Goal: Task Accomplishment & Management: Manage account settings

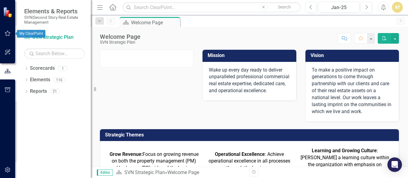
click at [7, 34] on icon "button" at bounding box center [8, 33] width 6 height 5
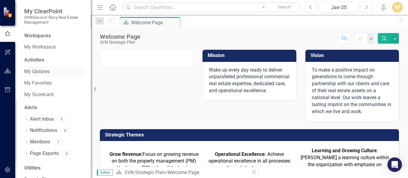
click at [42, 74] on link "My Updates" at bounding box center [54, 71] width 60 height 7
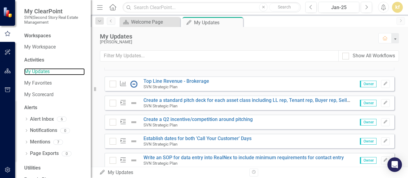
scroll to position [48, 0]
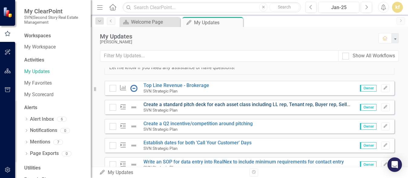
click at [165, 107] on link "Create a standard pitch deck for each asset class including LL rep, Tenant rep,…" at bounding box center [251, 104] width 217 height 6
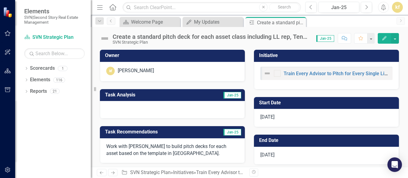
scroll to position [42, 0]
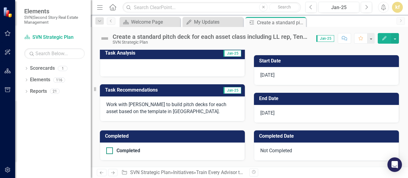
click at [108, 152] on div at bounding box center [109, 150] width 7 height 7
click at [108, 151] on input "Completed" at bounding box center [108, 149] width 4 height 4
checkbox input "true"
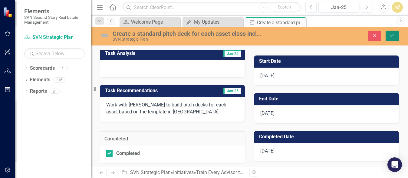
click at [392, 39] on button "Save" at bounding box center [391, 36] width 13 height 11
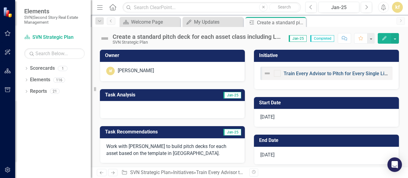
click at [320, 75] on link "Train Every Advisor to Pitch for Every Single Listing" at bounding box center [338, 73] width 111 height 6
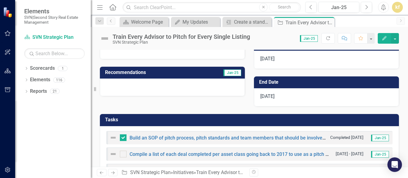
scroll to position [97, 0]
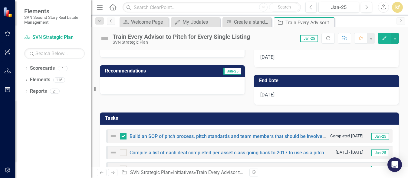
click at [264, 94] on span "[DATE]" at bounding box center [267, 95] width 14 height 6
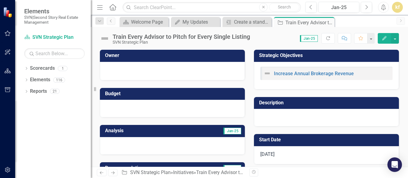
scroll to position [43, 0]
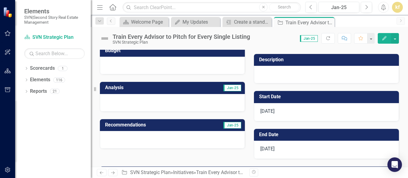
click at [192, 100] on div at bounding box center [172, 103] width 145 height 18
click at [112, 87] on h3 "Analysis" at bounding box center [139, 87] width 68 height 5
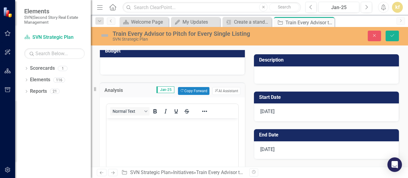
scroll to position [0, 0]
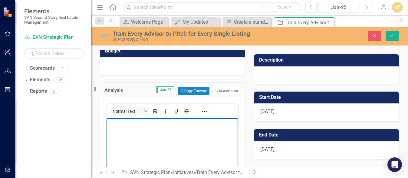
click at [131, 130] on body "Rich Text Area. Press ALT-0 for help." at bounding box center [172, 163] width 132 height 91
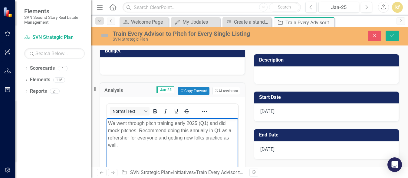
click at [114, 136] on p "We went through pitch training early 2025 (Q1) and did mock pitches. Recommend …" at bounding box center [172, 133] width 129 height 29
click at [119, 138] on p "We went through pitch training early 2025 (Q1) and did mock pitches. Recommend …" at bounding box center [172, 133] width 129 height 29
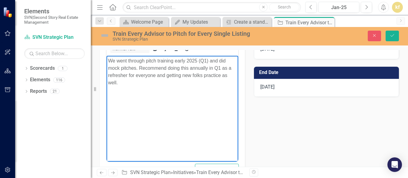
scroll to position [148, 0]
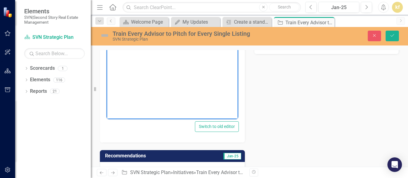
click at [273, 101] on div "Owner Budget Analysis Jan-25 Copy Forward Copy Forward ClearPoint AI AI Assista…" at bounding box center [249, 37] width 308 height 284
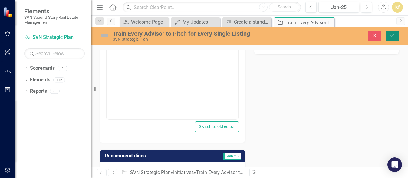
click at [392, 32] on button "Save" at bounding box center [391, 36] width 13 height 11
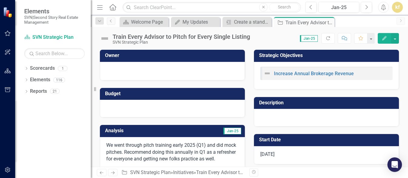
scroll to position [73, 0]
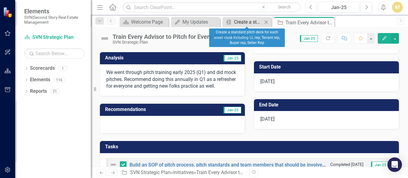
click at [244, 22] on div "Create a standard pitch deck for each asset class including LL rep, Tenant rep,…" at bounding box center [248, 22] width 28 height 8
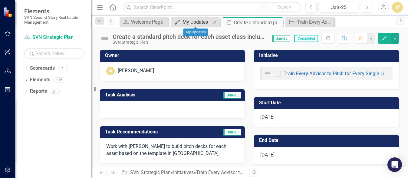
click at [205, 20] on div "My Updates" at bounding box center [196, 22] width 28 height 8
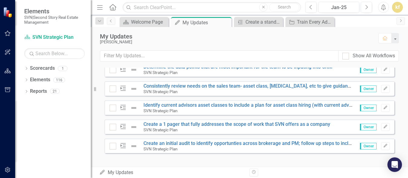
scroll to position [181, 0]
click at [238, 107] on link "Identify current advisors asset classes to include a plan for asset class hirin…" at bounding box center [280, 104] width 274 height 6
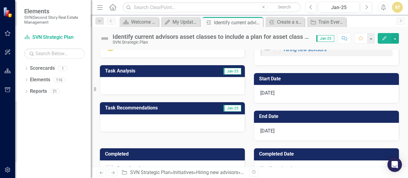
scroll to position [24, 0]
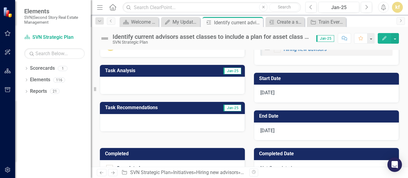
click at [262, 116] on h3 "End Date" at bounding box center [327, 115] width 137 height 5
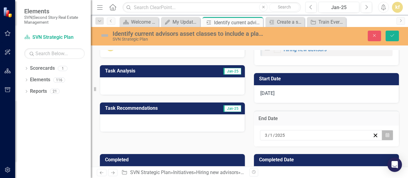
click at [385, 134] on icon "Calendar" at bounding box center [387, 135] width 4 height 4
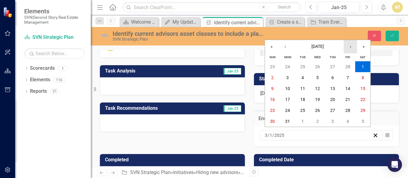
click at [350, 46] on button "›" at bounding box center [350, 46] width 13 height 13
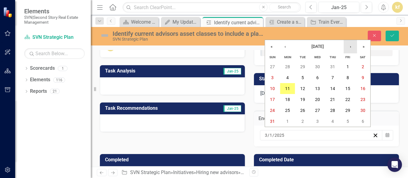
click at [350, 46] on button "›" at bounding box center [350, 46] width 13 height 13
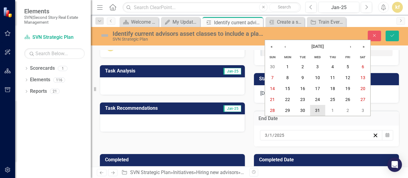
click at [317, 109] on abbr "31" at bounding box center [317, 110] width 5 height 5
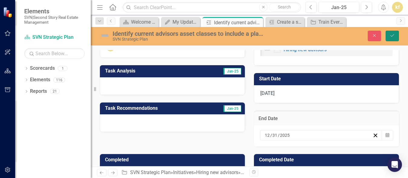
click at [390, 35] on icon "Save" at bounding box center [391, 35] width 5 height 4
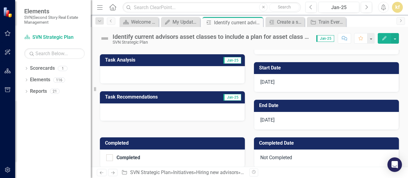
scroll to position [38, 0]
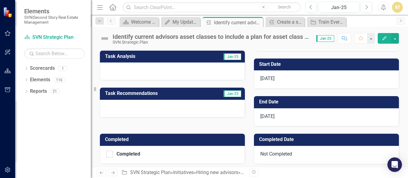
click at [231, 56] on span "Jan-25" at bounding box center [232, 56] width 18 height 7
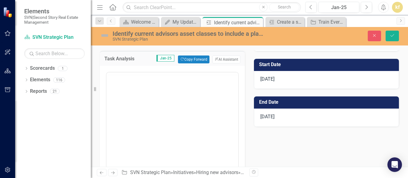
scroll to position [0, 0]
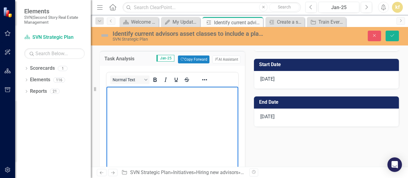
click at [143, 101] on body "Rich Text Area. Press ALT-0 for help." at bounding box center [172, 132] width 132 height 91
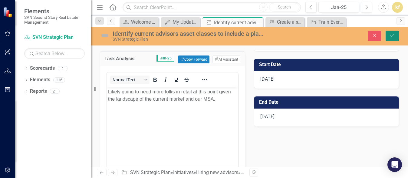
click at [394, 37] on icon "Save" at bounding box center [391, 35] width 5 height 4
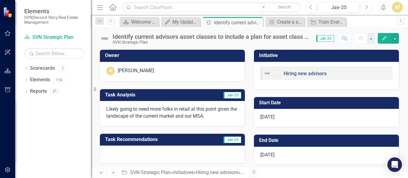
click at [289, 74] on link "Hiring new advisors" at bounding box center [304, 73] width 43 height 6
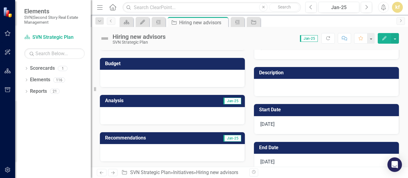
scroll to position [30, 0]
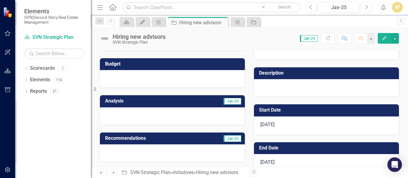
click at [229, 103] on span "Jan-25" at bounding box center [232, 101] width 18 height 7
click at [111, 101] on h3 "Analysis" at bounding box center [139, 100] width 68 height 5
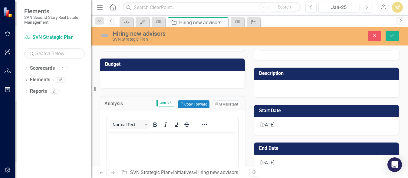
scroll to position [0, 0]
click at [133, 136] on p "Rich Text Area. Press ALT-0 for help." at bounding box center [172, 135] width 129 height 7
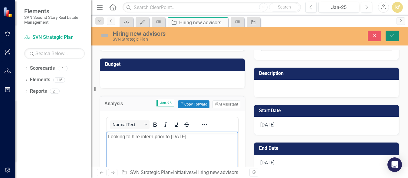
click at [389, 39] on button "Save" at bounding box center [391, 36] width 13 height 11
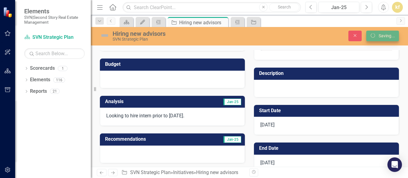
checkbox input "false"
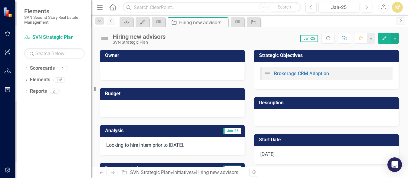
checkbox input "true"
click at [63, 38] on link "Scorecard SVN Strategic Plan" at bounding box center [54, 37] width 60 height 7
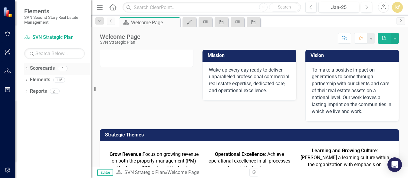
click at [35, 71] on link "Scorecards" at bounding box center [42, 68] width 25 height 7
click at [34, 68] on link "Scorecards" at bounding box center [42, 68] width 25 height 7
click at [5, 54] on icon "button" at bounding box center [8, 52] width 6 height 5
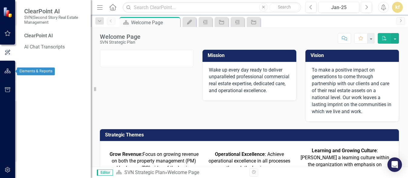
click at [5, 70] on icon "button" at bounding box center [8, 70] width 6 height 5
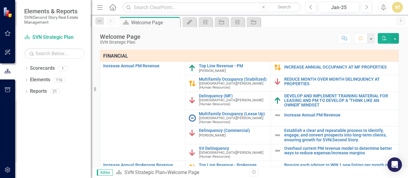
scroll to position [117, 0]
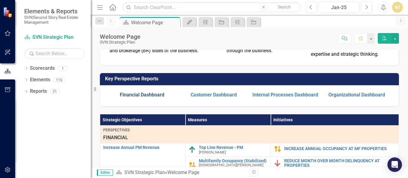
click at [150, 95] on link "Financial Dashboard" at bounding box center [142, 95] width 44 height 6
